Goal: Information Seeking & Learning: Learn about a topic

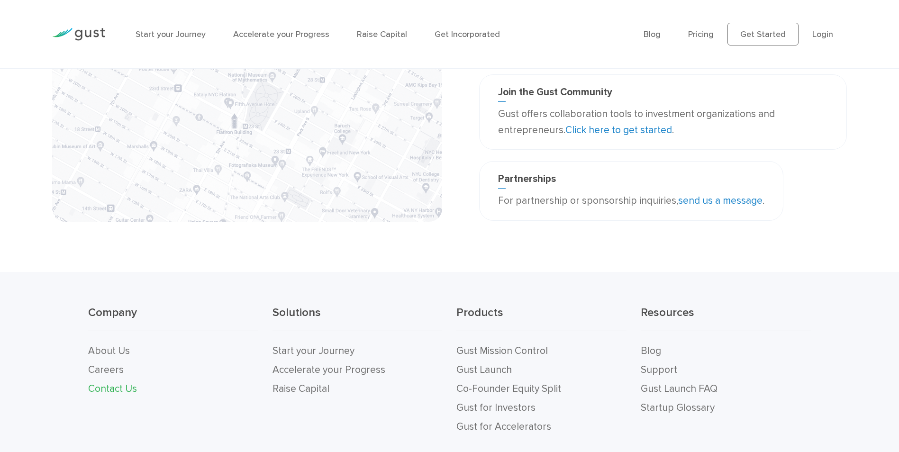
scroll to position [284, 0]
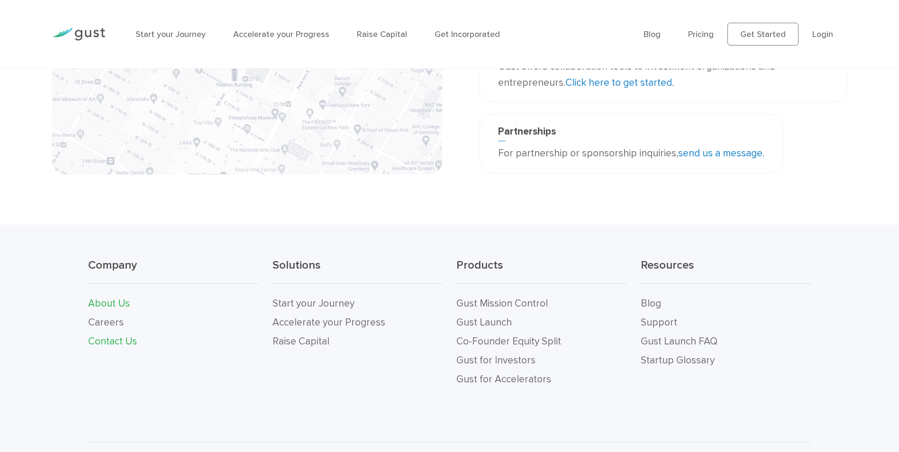
click at [110, 302] on link "About Us" at bounding box center [109, 303] width 42 height 12
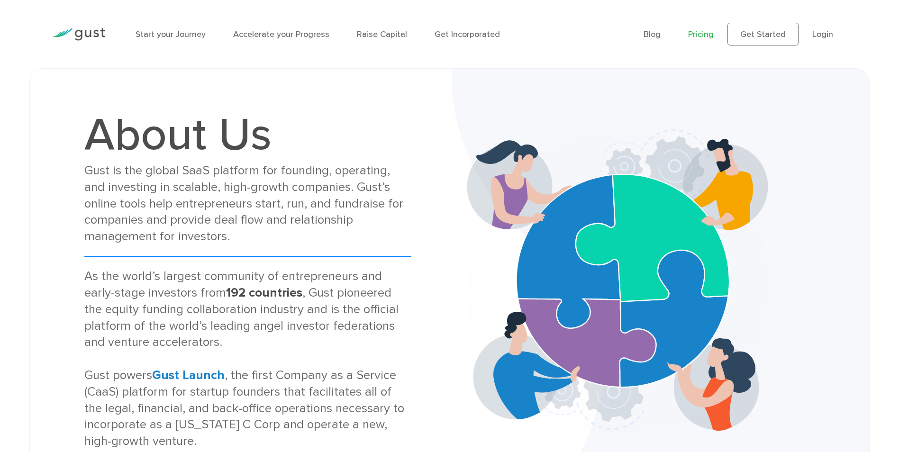
click at [699, 34] on link "Pricing" at bounding box center [701, 34] width 26 height 10
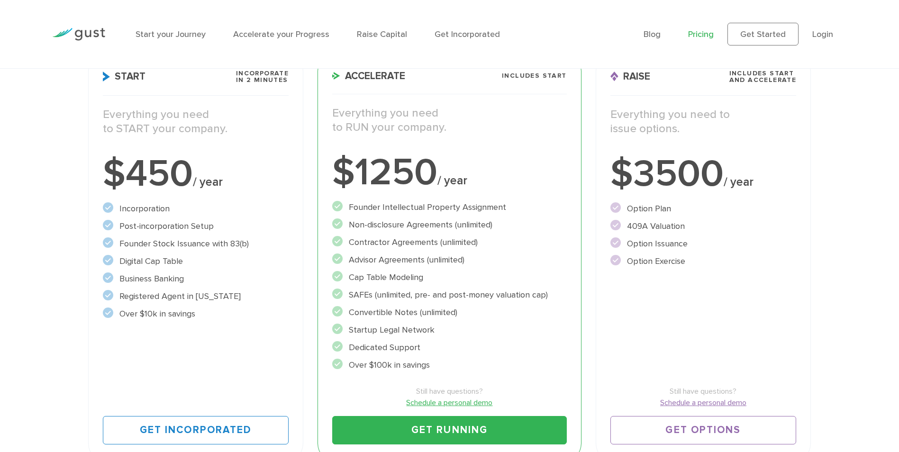
scroll to position [142, 0]
